Goal: Task Accomplishment & Management: Manage account settings

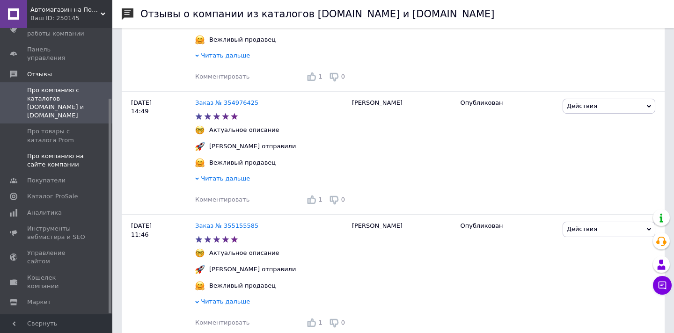
scroll to position [450, 0]
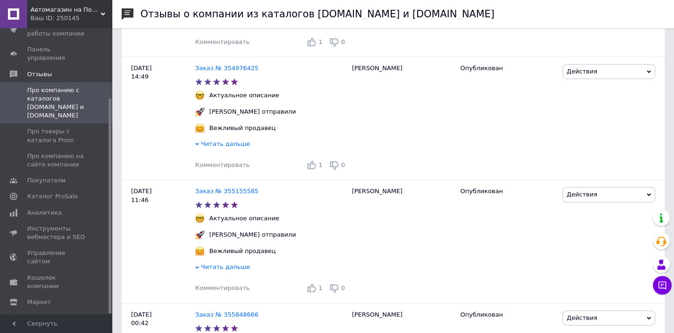
click at [51, 99] on span "Про компанию с каталогов Prom.ua и Bigl.ua" at bounding box center [56, 103] width 59 height 34
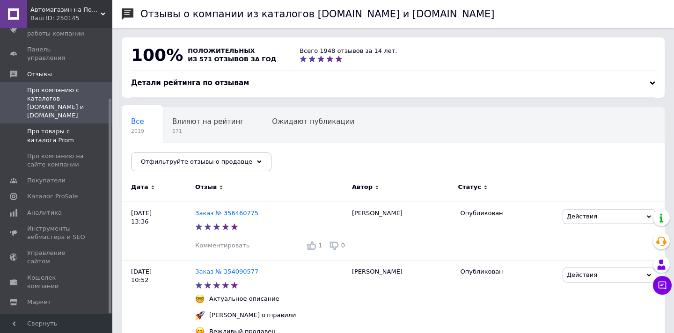
click at [49, 127] on span "Про товары с каталога Prom" at bounding box center [56, 135] width 59 height 17
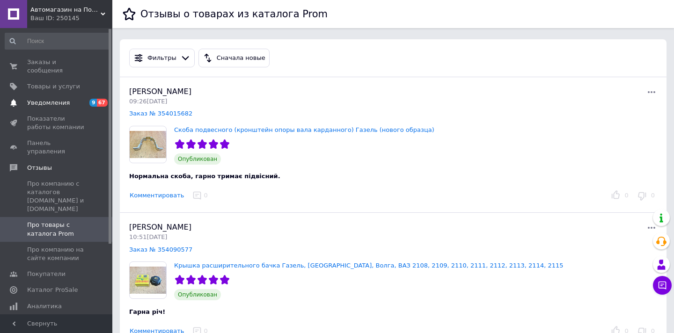
click at [38, 97] on link "Уведомления 9 67" at bounding box center [57, 103] width 115 height 16
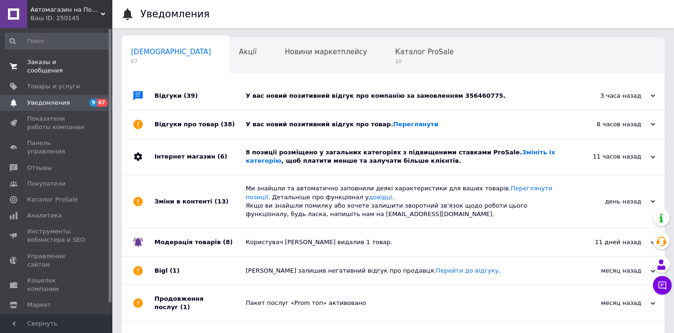
click at [40, 72] on span "Заказы и сообщения" at bounding box center [56, 66] width 59 height 17
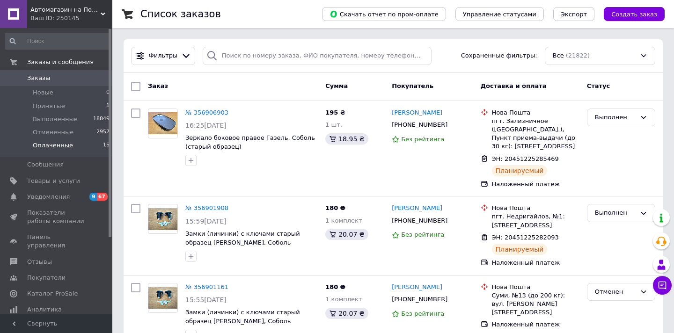
click at [66, 152] on li "Оплаченные 15" at bounding box center [57, 148] width 115 height 18
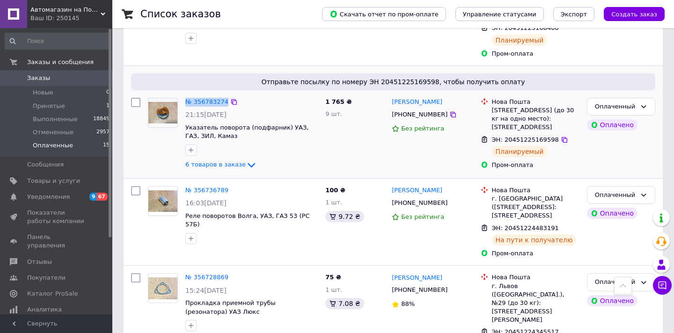
scroll to position [403, 0]
click at [63, 117] on span "Выполненные" at bounding box center [55, 119] width 45 height 8
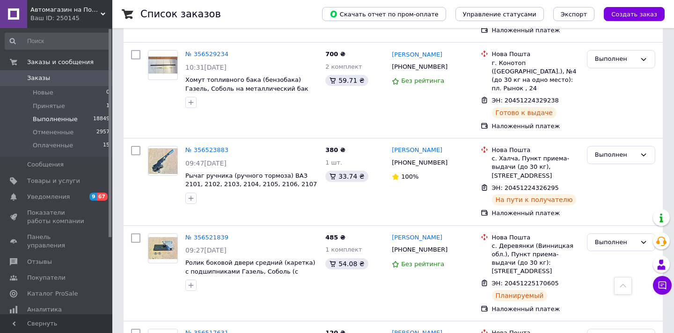
scroll to position [1832, 0]
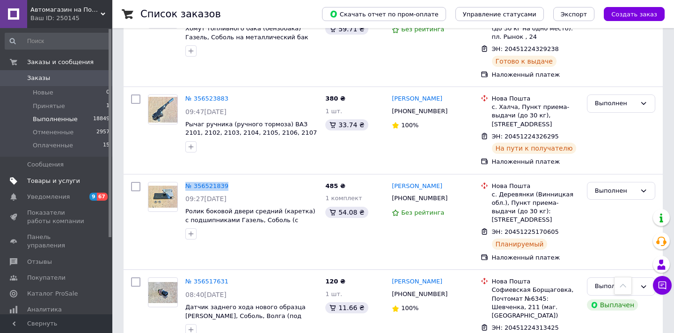
click at [57, 184] on span "Товары и услуги" at bounding box center [53, 181] width 53 height 8
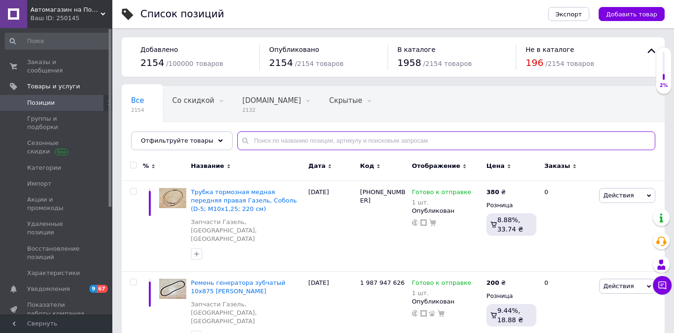
click at [272, 143] on input "text" at bounding box center [446, 141] width 418 height 19
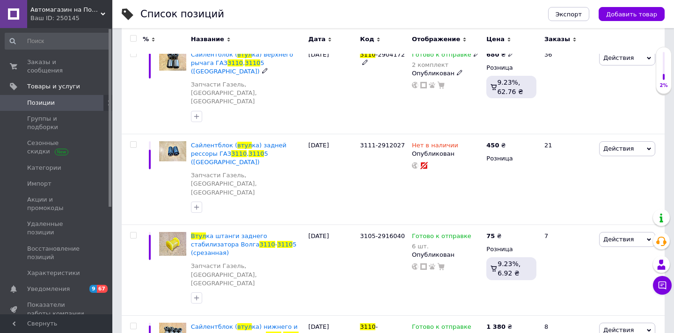
scroll to position [162, 0]
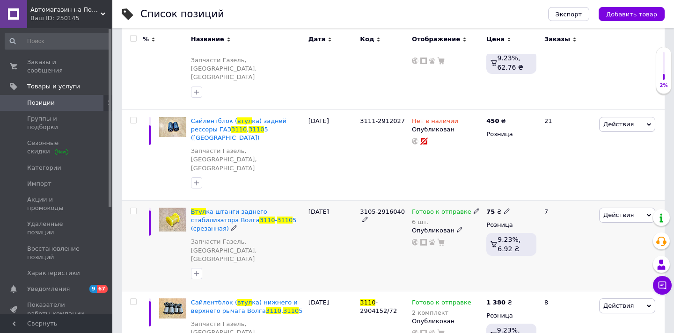
type input "втул 3110"
click at [474, 209] on use at bounding box center [476, 211] width 5 height 5
click at [598, 220] on div "Остатки" at bounding box center [540, 224] width 117 height 8
click at [546, 201] on div "Наличие Готово к отправке В наличии Нет в наличии Под заказ Остатки 6 шт." at bounding box center [540, 218] width 127 height 76
click at [532, 231] on input "6" at bounding box center [517, 240] width 71 height 19
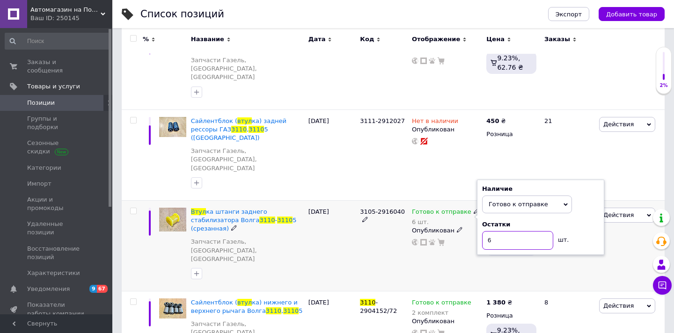
click at [532, 231] on input "6" at bounding box center [517, 240] width 71 height 19
type input "2"
click at [392, 200] on div "3105-2916040" at bounding box center [384, 245] width 52 height 91
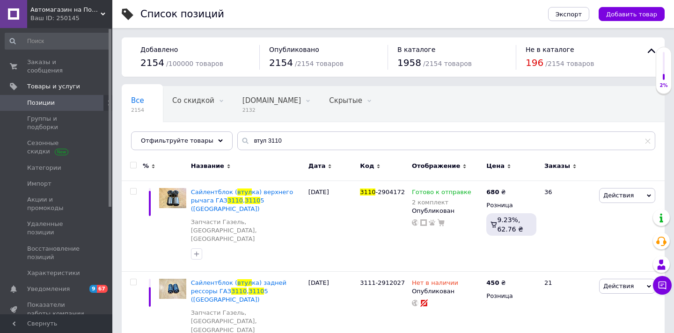
scroll to position [0, 0]
click at [283, 141] on input "втул 3110" at bounding box center [446, 141] width 418 height 19
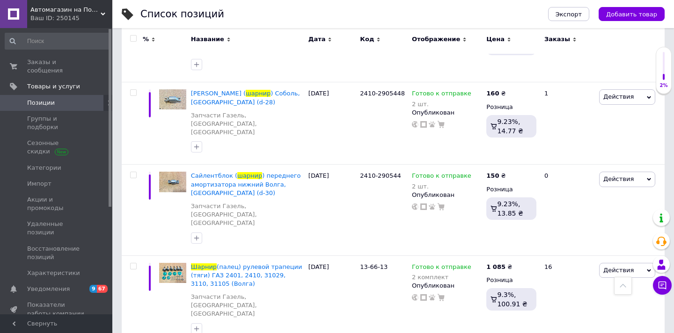
scroll to position [198, 0]
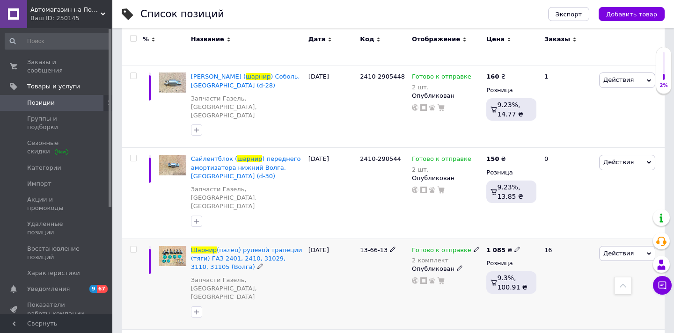
type input "шарнир"
click at [474, 247] on icon at bounding box center [477, 250] width 6 height 6
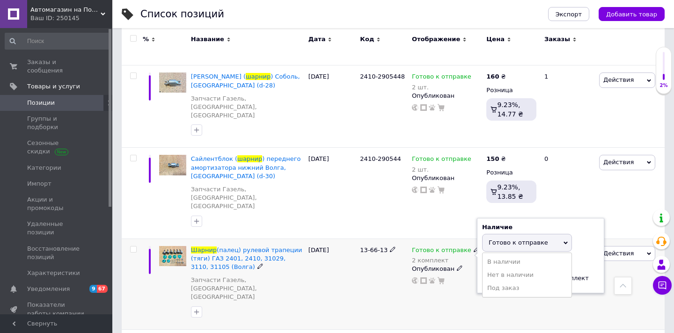
click at [588, 259] on div "Остатки 2 комплект" at bounding box center [540, 273] width 117 height 29
click at [528, 270] on input "2" at bounding box center [517, 279] width 71 height 19
type input "1"
click at [407, 244] on div "13-66-13" at bounding box center [384, 284] width 52 height 91
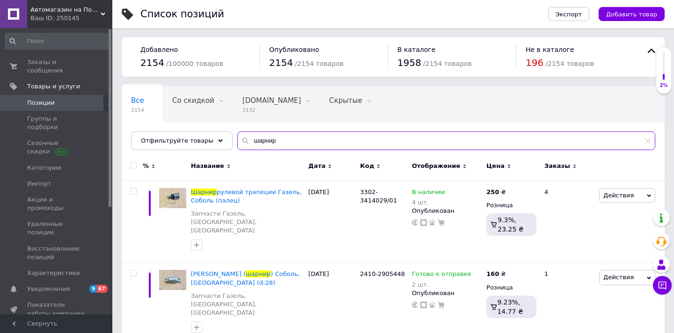
scroll to position [0, 0]
click at [255, 145] on input "шарнир" at bounding box center [446, 141] width 418 height 19
paste input "Газель, Соболь (старый образец)"
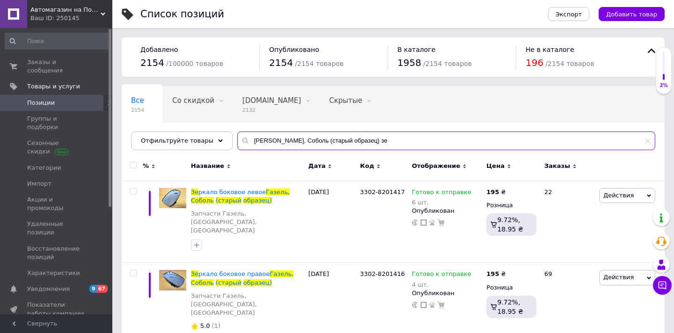
drag, startPoint x: 293, startPoint y: 140, endPoint x: 364, endPoint y: 140, distance: 71.2
click at [364, 140] on input "Газель, Соболь (старый образец) зе" at bounding box center [446, 141] width 418 height 19
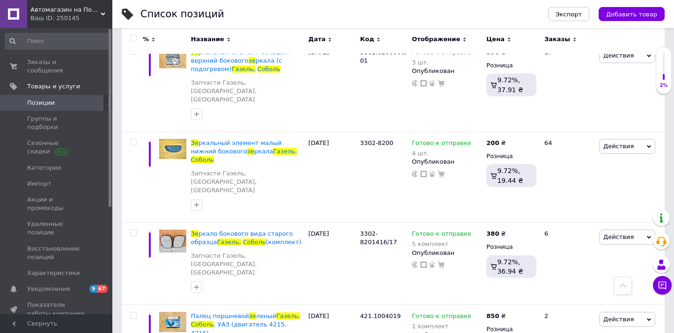
scroll to position [331, 0]
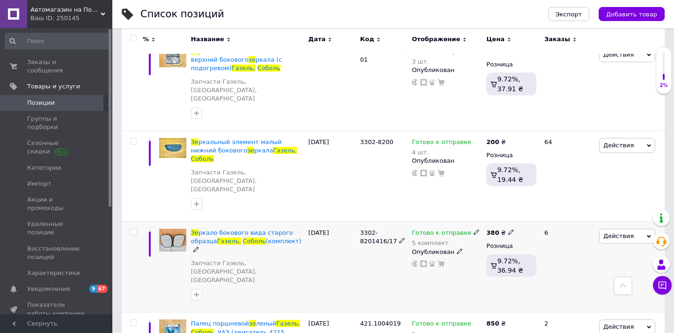
type input "Газель, Соболь зе"
click at [474, 229] on icon at bounding box center [477, 232] width 6 height 6
click at [581, 242] on div "Остатки" at bounding box center [540, 246] width 117 height 8
click at [524, 201] on div "Наличие Готово к отправке В наличии Нет в наличии Под заказ Остатки 5 комплект" at bounding box center [540, 239] width 127 height 76
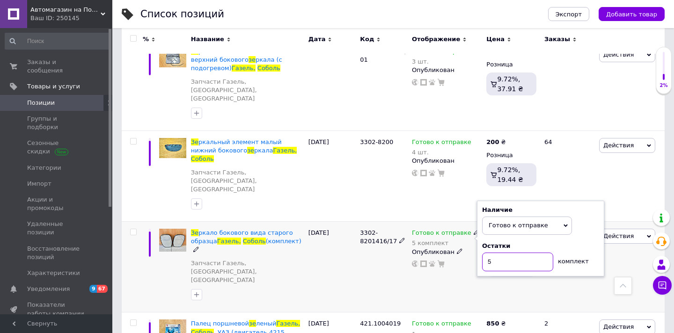
click at [523, 253] on input "5" at bounding box center [517, 262] width 71 height 19
type input "4"
click at [378, 222] on div "3302-8201416/17" at bounding box center [384, 267] width 52 height 91
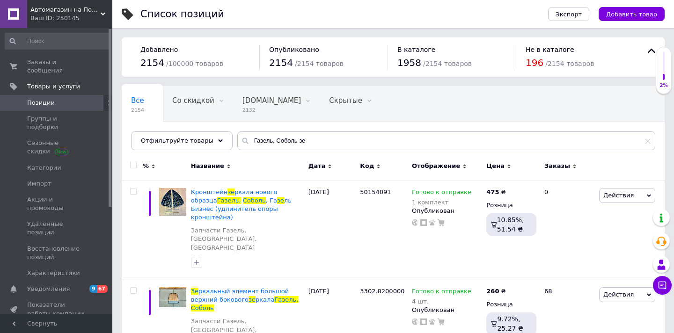
scroll to position [0, 0]
click at [260, 138] on input "Газель, Соболь зе" at bounding box center [446, 141] width 418 height 19
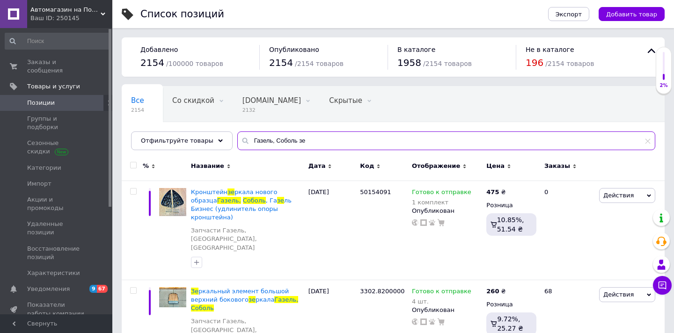
paste input "2101-1109100"
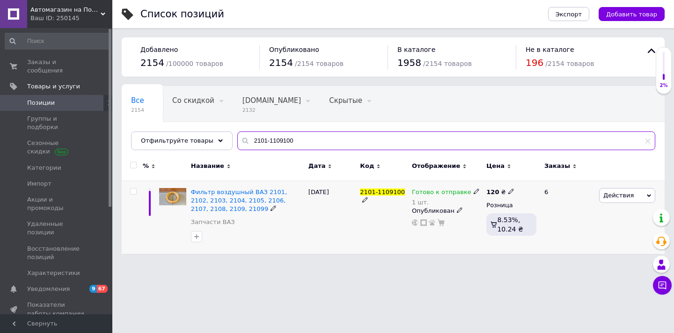
type input "2101-1109100"
click at [474, 192] on use at bounding box center [476, 191] width 5 height 5
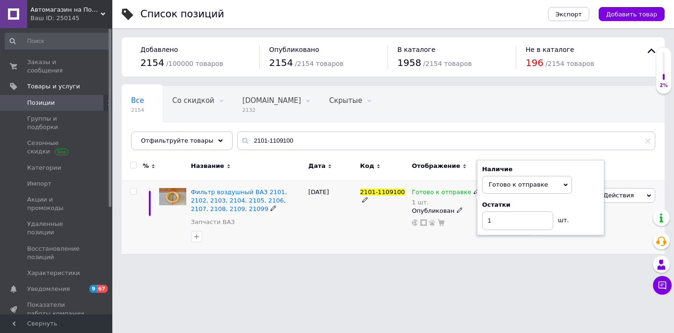
click at [582, 207] on div "Остатки" at bounding box center [540, 205] width 117 height 8
click at [533, 216] on input "1" at bounding box center [517, 221] width 71 height 19
type input "2"
click at [525, 264] on html "Автомагазин на Позняках Ваш ID: 250145 Сайт Автомагазин на Позняках Кабинет пок…" at bounding box center [337, 132] width 674 height 264
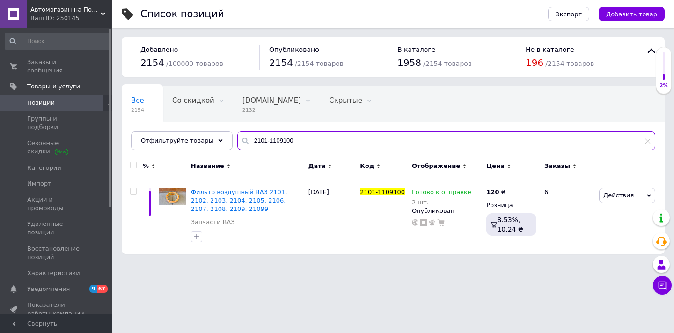
click at [272, 138] on input "2101-1109100" at bounding box center [446, 141] width 418 height 19
paste input "3302-510709"
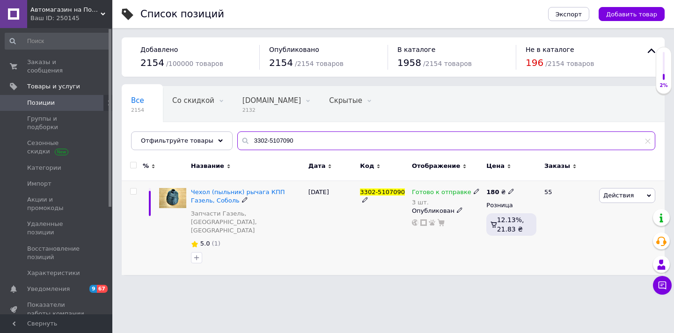
type input "3302-5107090"
click at [474, 192] on icon at bounding box center [477, 192] width 6 height 6
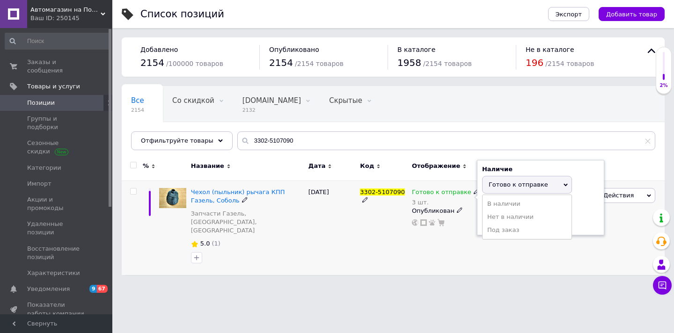
click at [587, 204] on div "Остатки" at bounding box center [540, 205] width 117 height 8
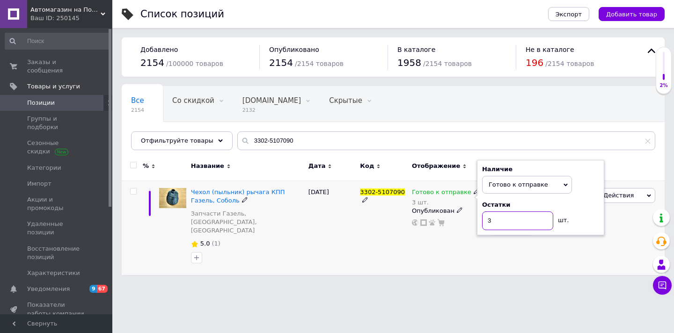
click at [535, 220] on input "3" at bounding box center [517, 221] width 71 height 19
type input "2"
click at [518, 263] on div "Список позиций Экспорт Добавить товар Добавлено 2154 / 100000 товаров Опубликов…" at bounding box center [393, 142] width 562 height 285
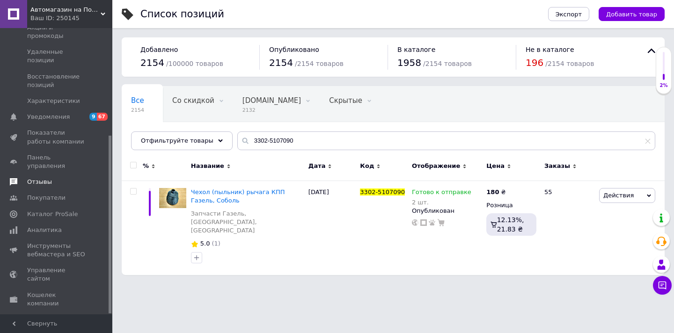
click at [34, 178] on span "Отзывы" at bounding box center [39, 182] width 25 height 8
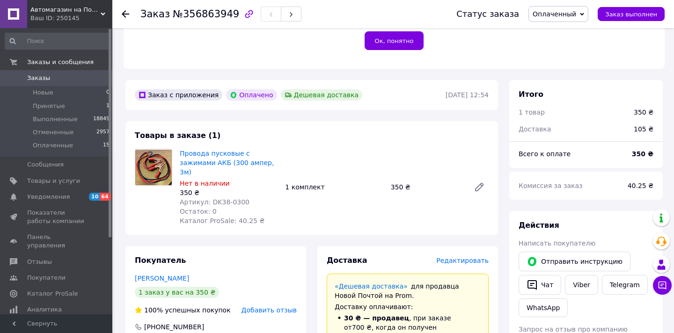
scroll to position [225, 0]
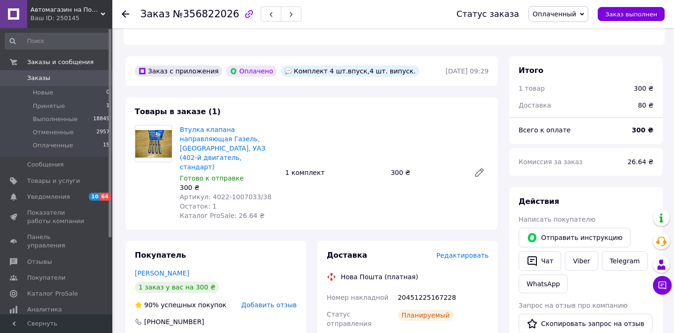
scroll to position [250, 0]
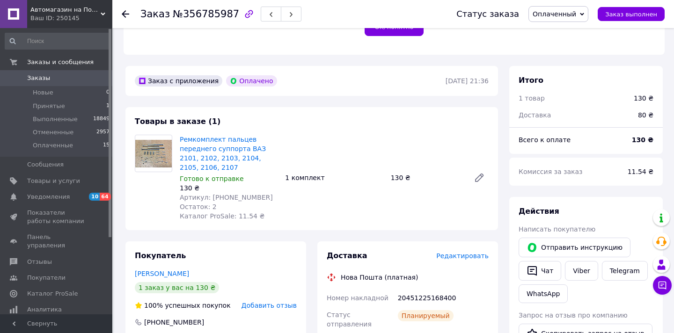
scroll to position [244, 0]
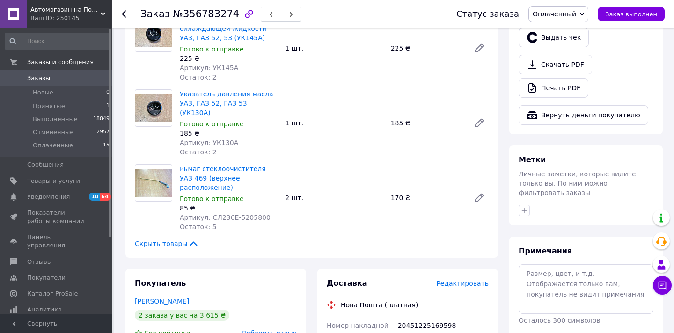
scroll to position [562, 0]
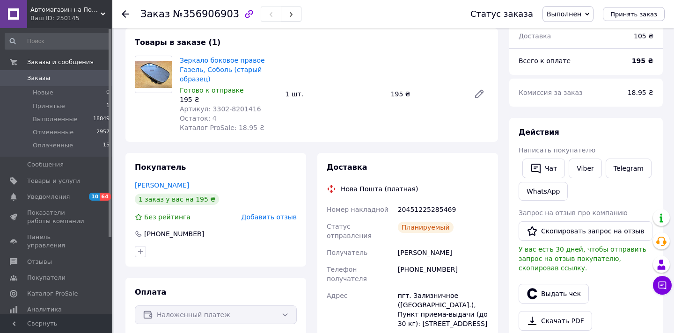
scroll to position [52, 0]
drag, startPoint x: 213, startPoint y: 80, endPoint x: 181, endPoint y: 68, distance: 34.4
click at [181, 68] on span "Зеркало боковое правое Газель, Соболь (старый образец)" at bounding box center [229, 70] width 98 height 28
copy link "Газель, Соболь (старый образец)"
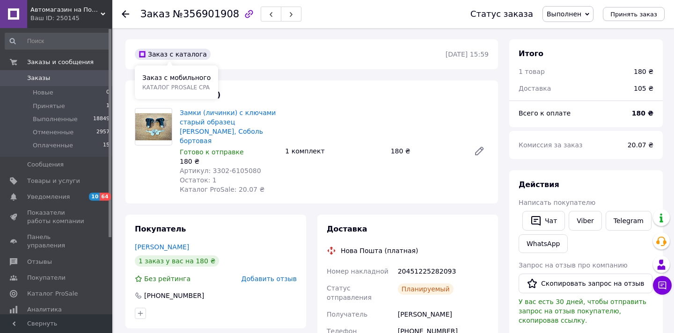
scroll to position [2, 0]
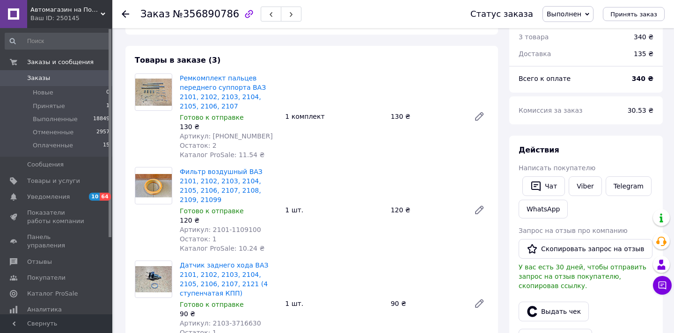
scroll to position [44, 0]
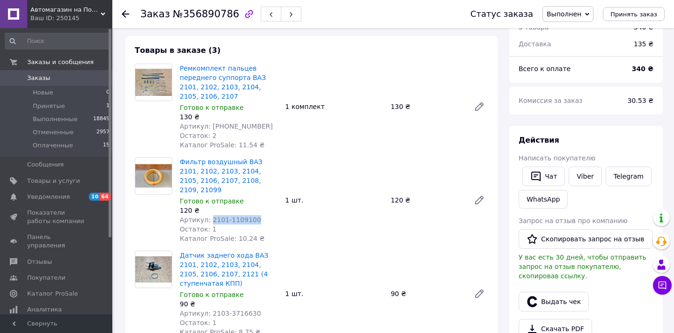
drag, startPoint x: 211, startPoint y: 208, endPoint x: 259, endPoint y: 209, distance: 48.7
click at [259, 215] on div "Артикул: 2101-1109100" at bounding box center [229, 219] width 98 height 9
copy span "2101-1109100"
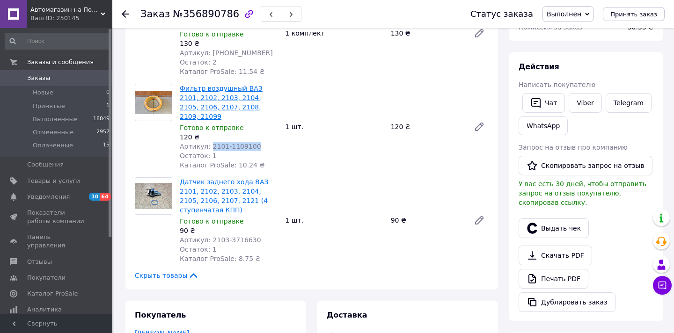
scroll to position [128, 0]
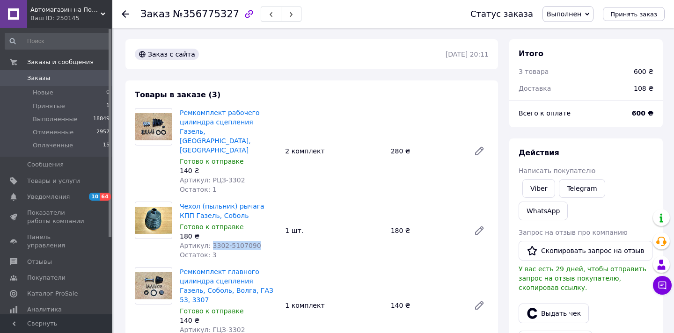
drag, startPoint x: 210, startPoint y: 224, endPoint x: 262, endPoint y: 225, distance: 52.0
click at [262, 241] on div "Артикул: 3302-5107090" at bounding box center [229, 245] width 98 height 9
copy span "3302-5107090"
